Goal: Transaction & Acquisition: Download file/media

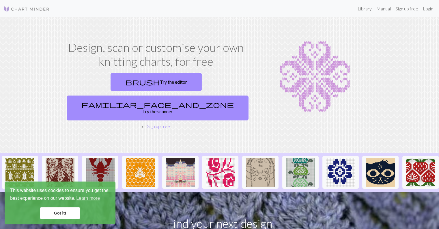
drag, startPoint x: 68, startPoint y: 210, endPoint x: 73, endPoint y: 206, distance: 6.7
click at [68, 210] on link "Got it!" at bounding box center [60, 213] width 40 height 12
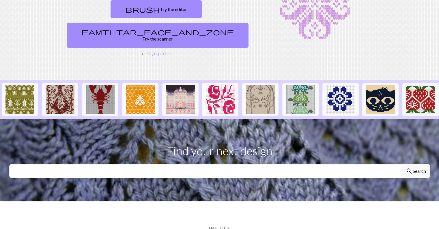
scroll to position [87, 0]
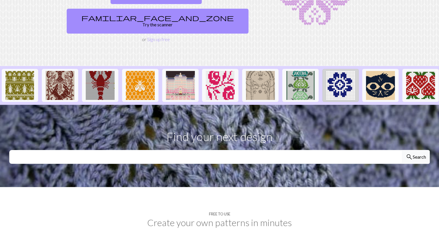
click at [347, 73] on img at bounding box center [341, 85] width 29 height 29
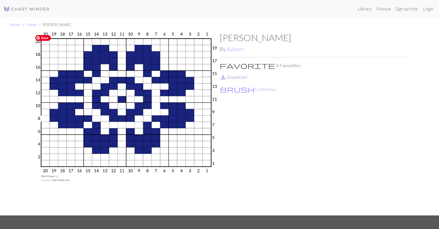
click at [239, 76] on link "save_alt Download" at bounding box center [233, 76] width 27 height 5
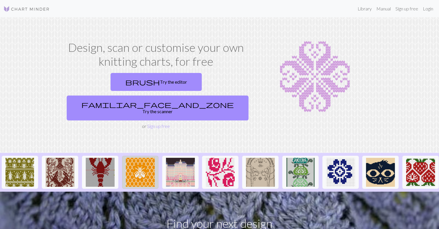
click at [137, 157] on img at bounding box center [140, 171] width 29 height 29
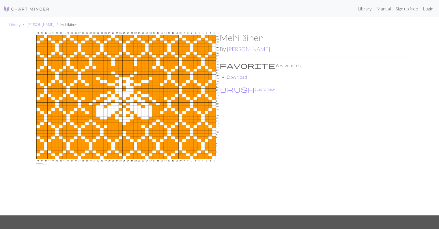
click at [240, 77] on link "save_alt Download" at bounding box center [233, 76] width 27 height 5
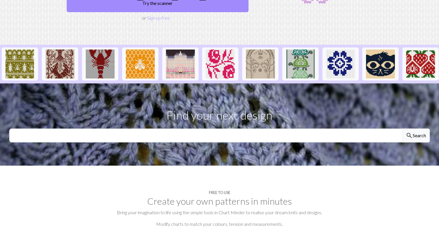
scroll to position [144, 0]
